Goal: Transaction & Acquisition: Purchase product/service

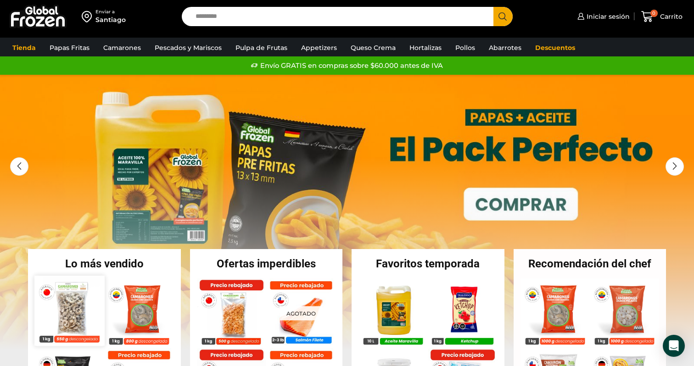
click at [74, 312] on img at bounding box center [69, 311] width 70 height 70
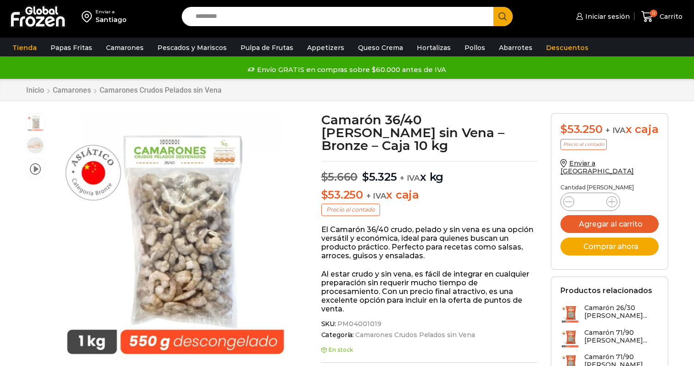
scroll to position [115, 0]
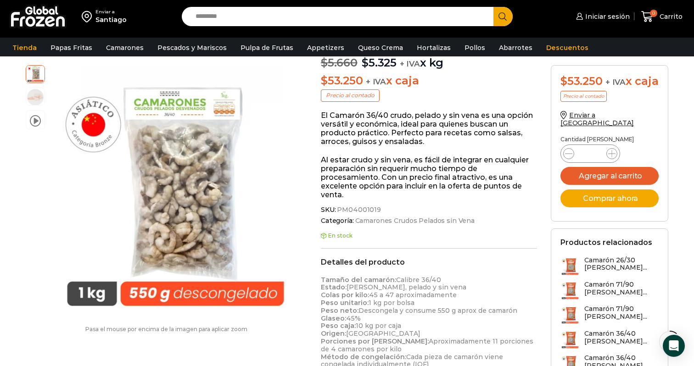
click at [352, 206] on span "PM04001019" at bounding box center [357, 210] width 45 height 8
copy span "PM04001019"
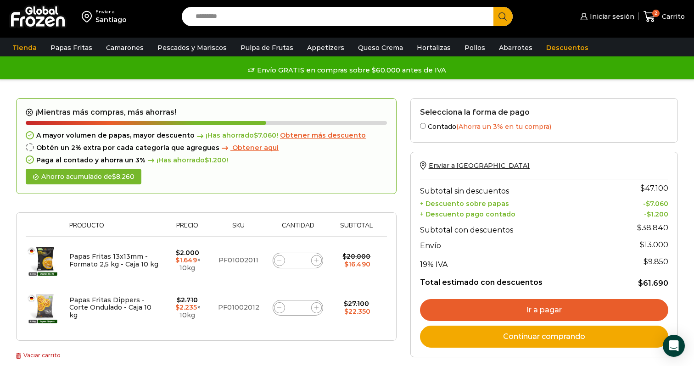
scroll to position [183, 0]
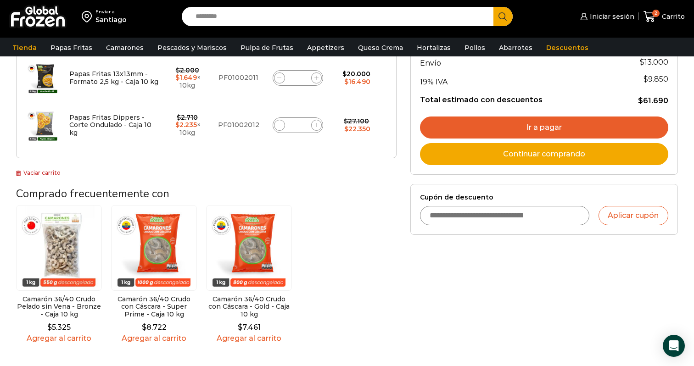
click at [422, 282] on div "Selecciona la forma de pago Contado (Ahorra un 3% en tu compra) Seleccionar Env…" at bounding box center [543, 134] width 281 height 436
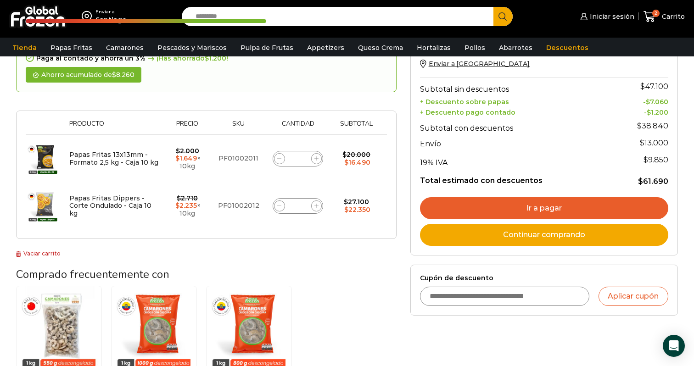
scroll to position [0, 0]
